Goal: Use online tool/utility: Utilize a website feature to perform a specific function

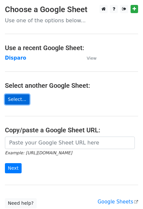
click at [17, 97] on link "Select..." at bounding box center [17, 99] width 25 height 10
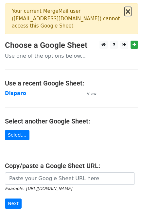
click at [128, 13] on button "×" at bounding box center [128, 12] width 7 height 8
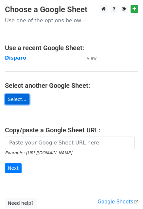
click at [17, 98] on link "Select..." at bounding box center [17, 99] width 25 height 10
